Goal: Find contact information: Find contact information

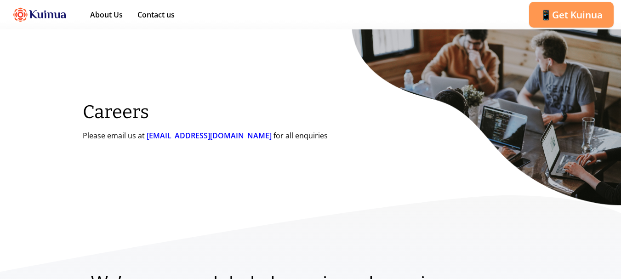
click at [169, 172] on div "Careers Please email us at [EMAIL_ADDRESS][DOMAIN_NAME] for all enquiries" at bounding box center [310, 121] width 621 height 184
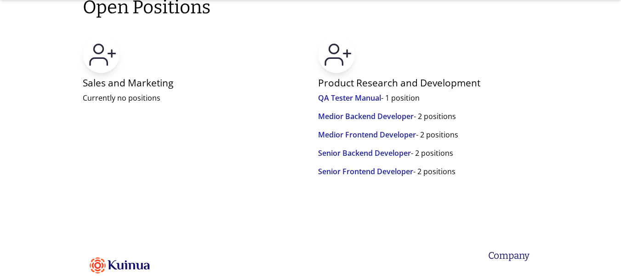
scroll to position [782, 0]
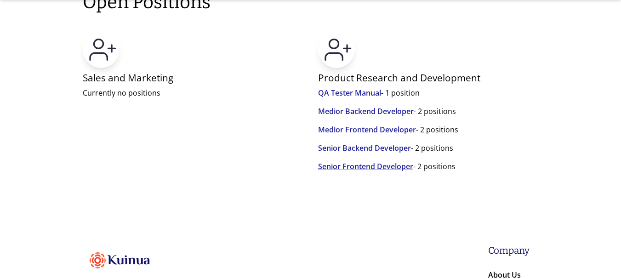
click at [362, 161] on link "Senior Frontend Developer" at bounding box center [365, 167] width 95 height 13
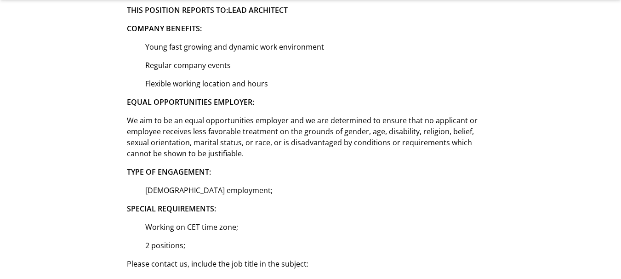
scroll to position [874, 0]
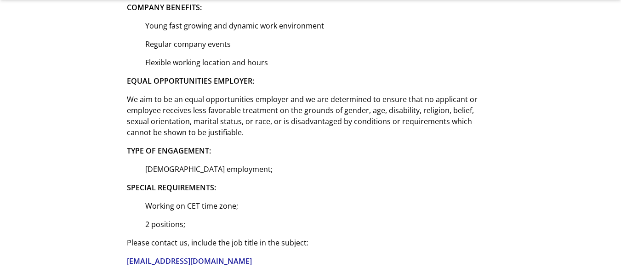
click at [345, 155] on p "TYPE OF ENGAGEMENT:" at bounding box center [311, 150] width 368 height 11
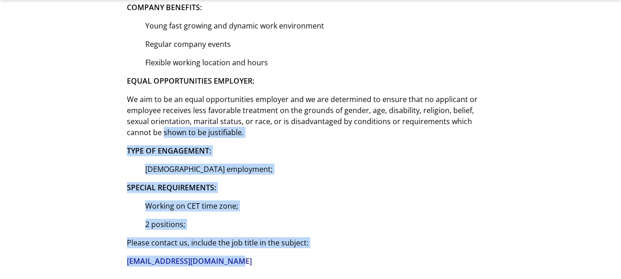
drag, startPoint x: 202, startPoint y: 227, endPoint x: 78, endPoint y: 132, distance: 156.3
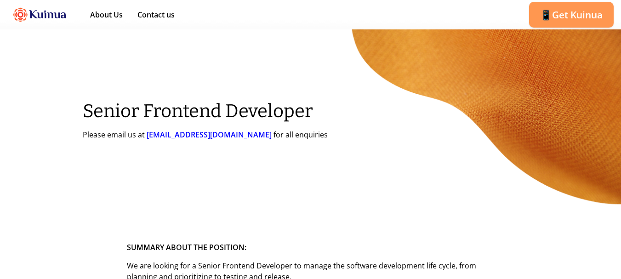
scroll to position [0, 0]
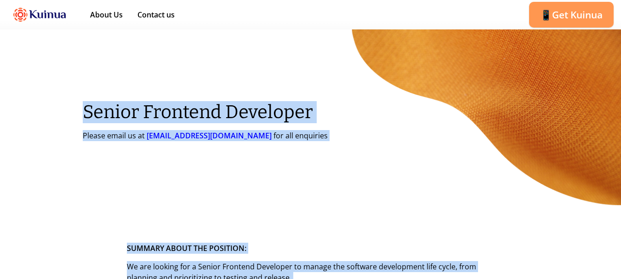
click at [72, 115] on div "Senior Frontend Developer Please email us at [EMAIL_ADDRESS][DOMAIN_NAME] for a…" at bounding box center [310, 121] width 562 height 98
copy div "Loremi Dolorsit Ametconse Adipis elits do ei temp@incidi.ut lab etd magnaaliq E…"
drag, startPoint x: 138, startPoint y: 124, endPoint x: 146, endPoint y: 131, distance: 10.8
click at [138, 124] on div "Senior Frontend Developer Please email us at [EMAIL_ADDRESS][DOMAIN_NAME] for a…" at bounding box center [221, 122] width 276 height 40
copy div "Loremi Dolorsit Ametconse Adipis elits do ei temp@incidi.ut lab etd magnaaliq E…"
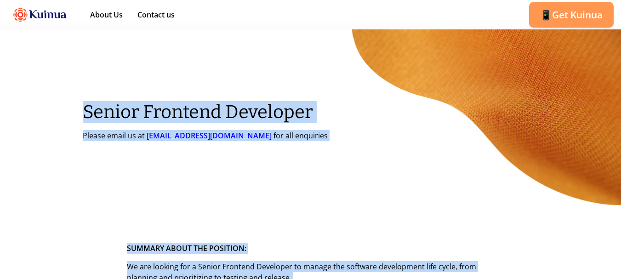
click at [339, 176] on div "Senior Frontend Developer Please email us at [EMAIL_ADDRESS][DOMAIN_NAME] for a…" at bounding box center [310, 121] width 621 height 184
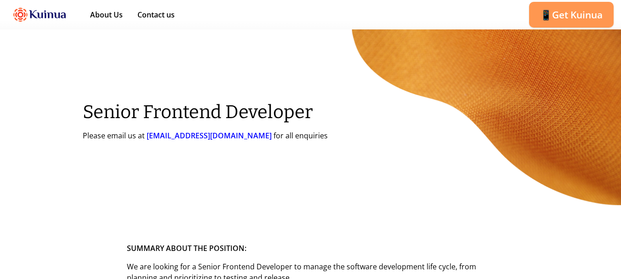
drag, startPoint x: 427, startPoint y: 115, endPoint x: 421, endPoint y: 118, distance: 6.8
click at [425, 118] on div "Senior Frontend Developer Please email us at [EMAIL_ADDRESS][DOMAIN_NAME] for a…" at bounding box center [311, 122] width 456 height 40
